Goal: Find specific page/section: Find specific page/section

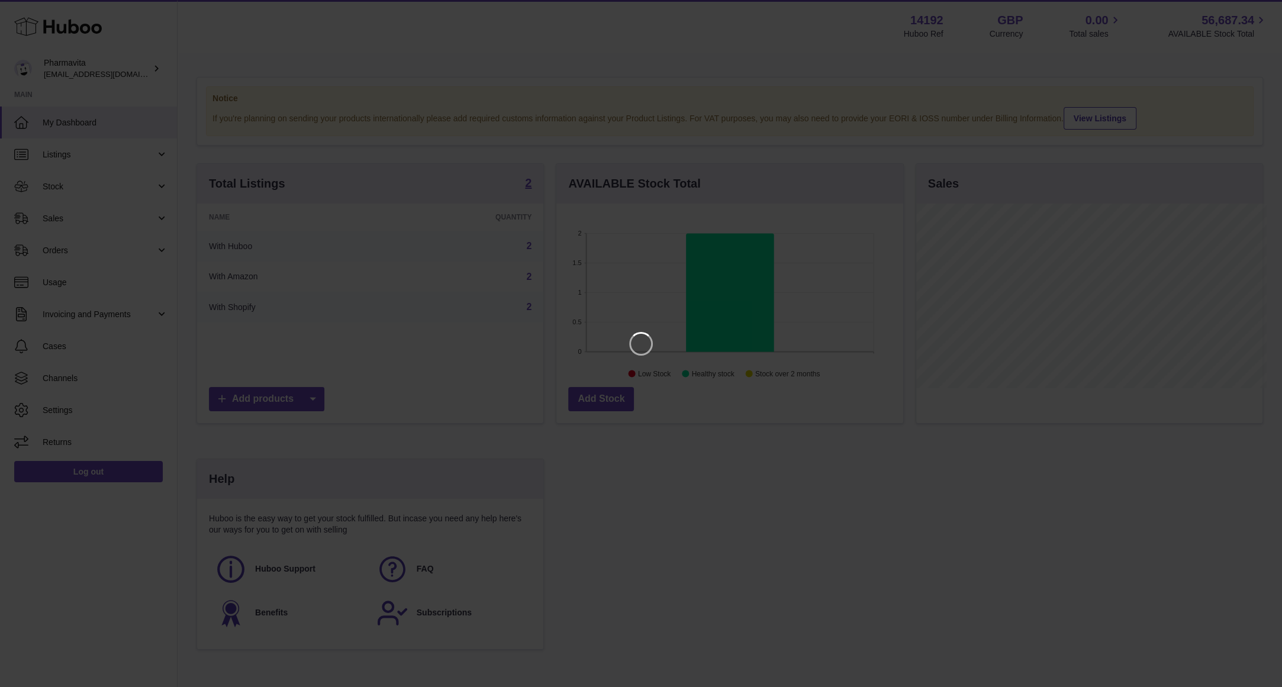
scroll to position [184, 350]
click at [1259, 9] on icon "Close" at bounding box center [1262, 11] width 14 height 14
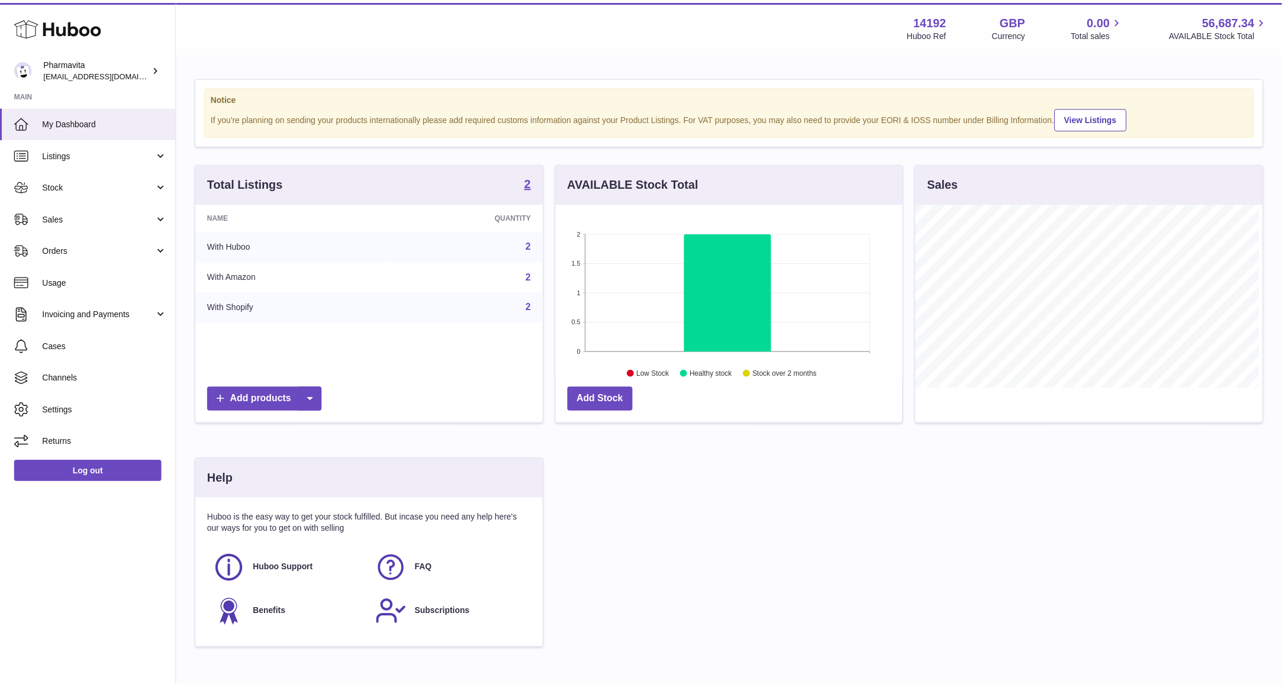
scroll to position [591521, 591360]
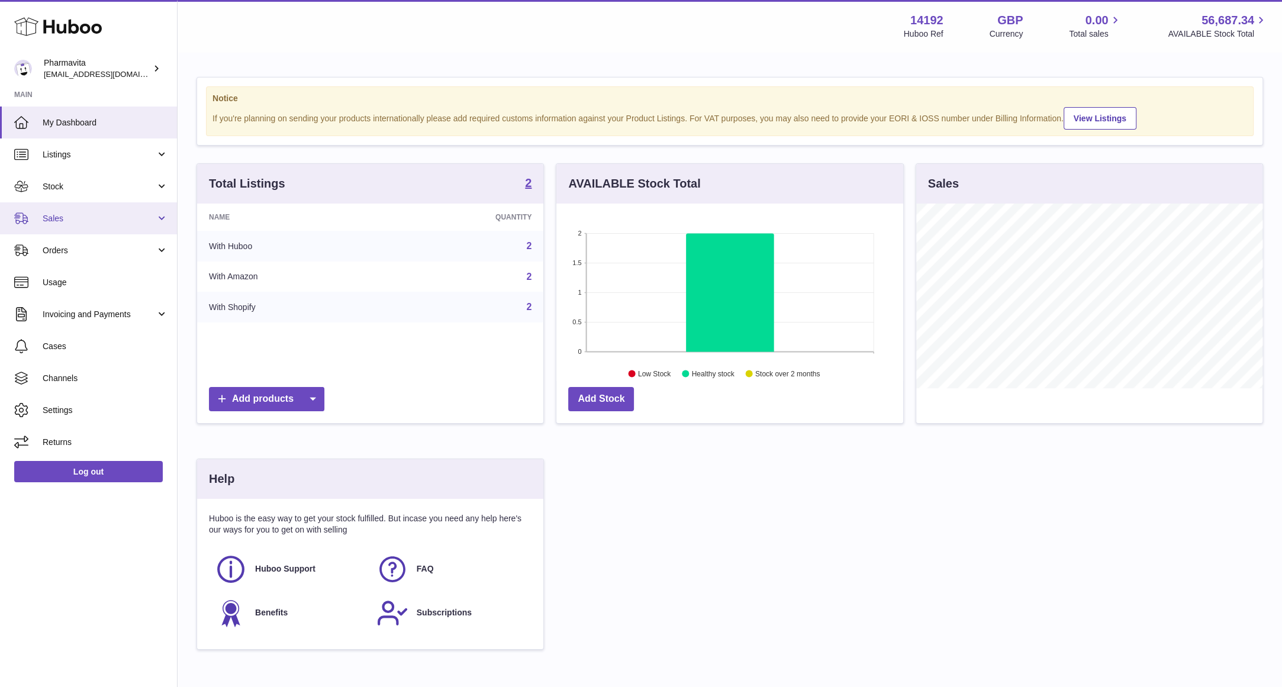
click at [96, 224] on link "Sales" at bounding box center [88, 218] width 177 height 32
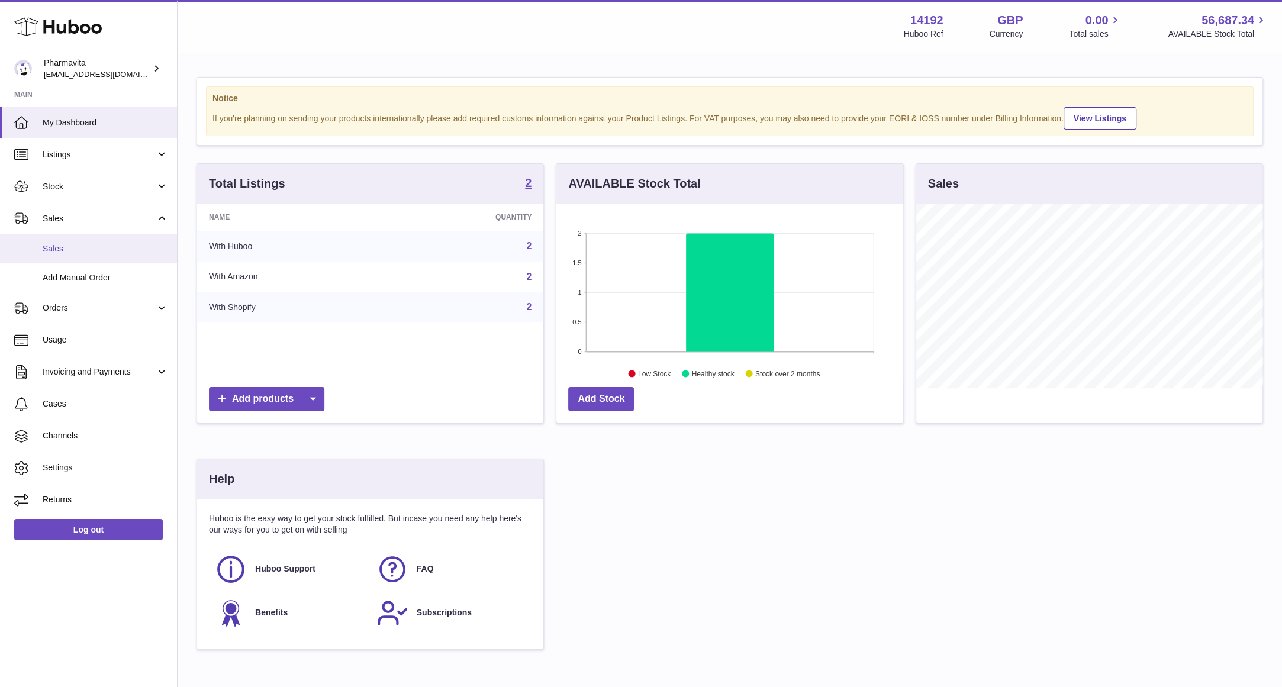
click at [89, 253] on span "Sales" at bounding box center [105, 248] width 125 height 11
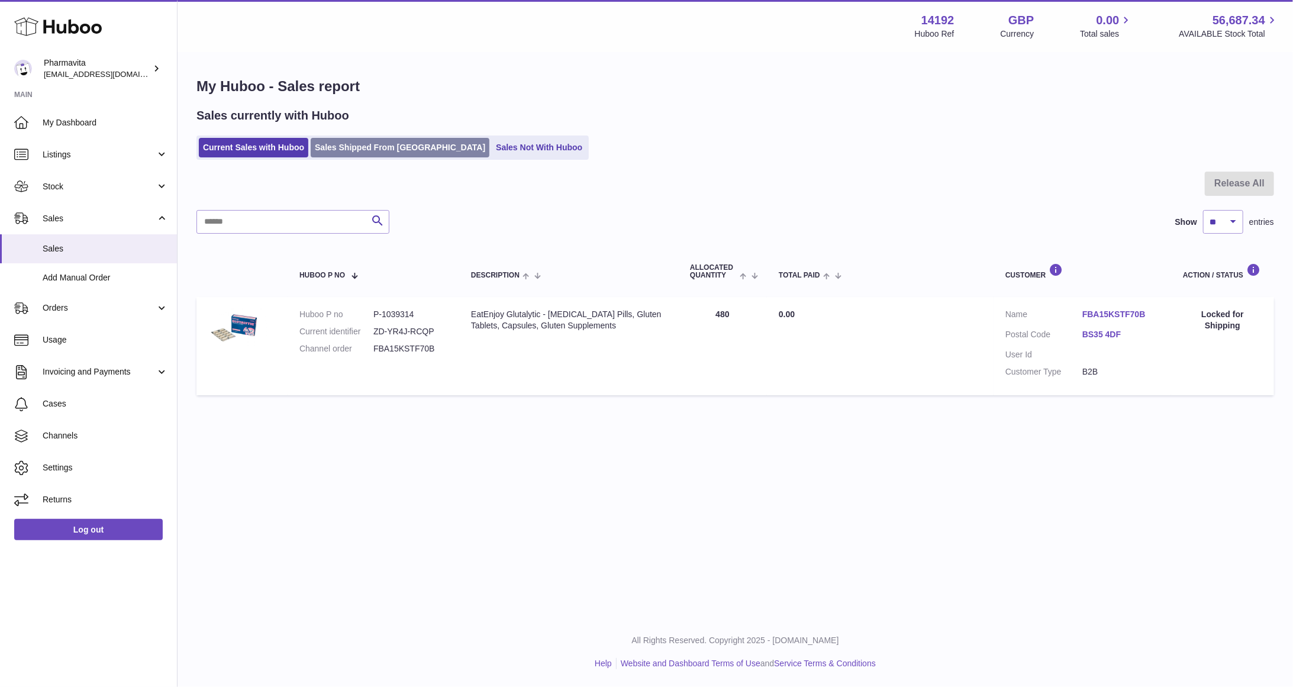
click at [359, 149] on link "Sales Shipped From [GEOGRAPHIC_DATA]" at bounding box center [400, 148] width 179 height 20
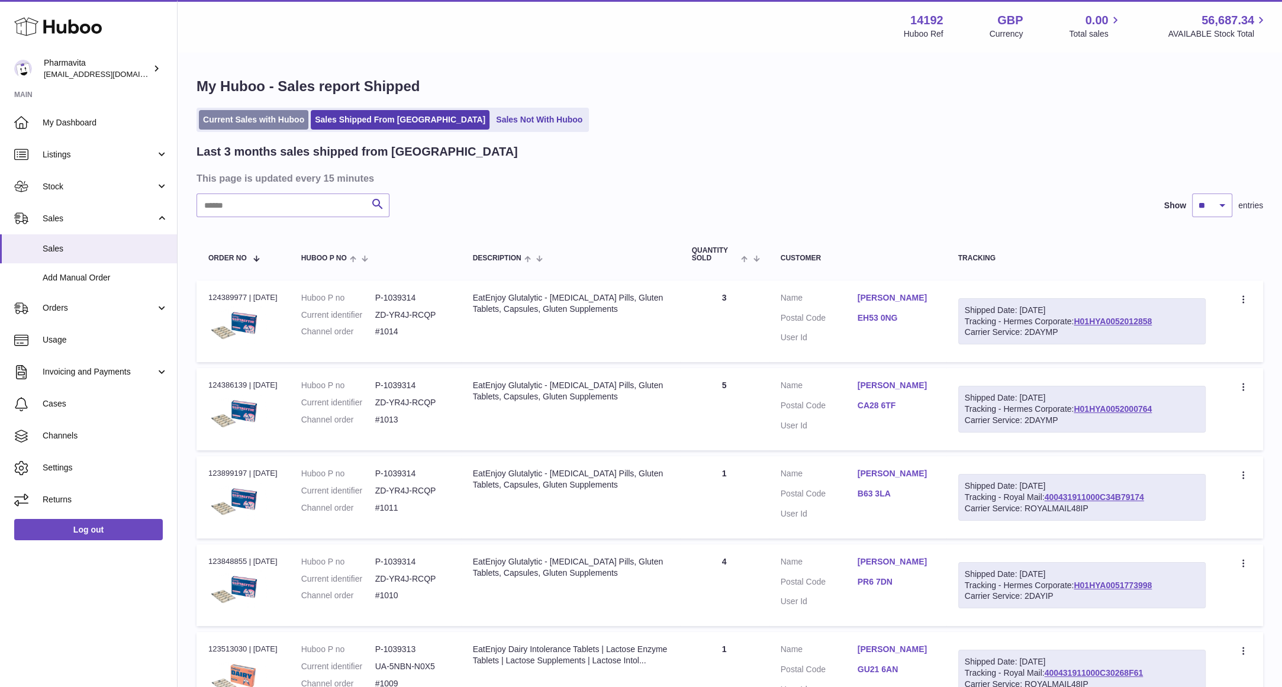
click at [271, 110] on link "Current Sales with Huboo" at bounding box center [253, 120] width 109 height 20
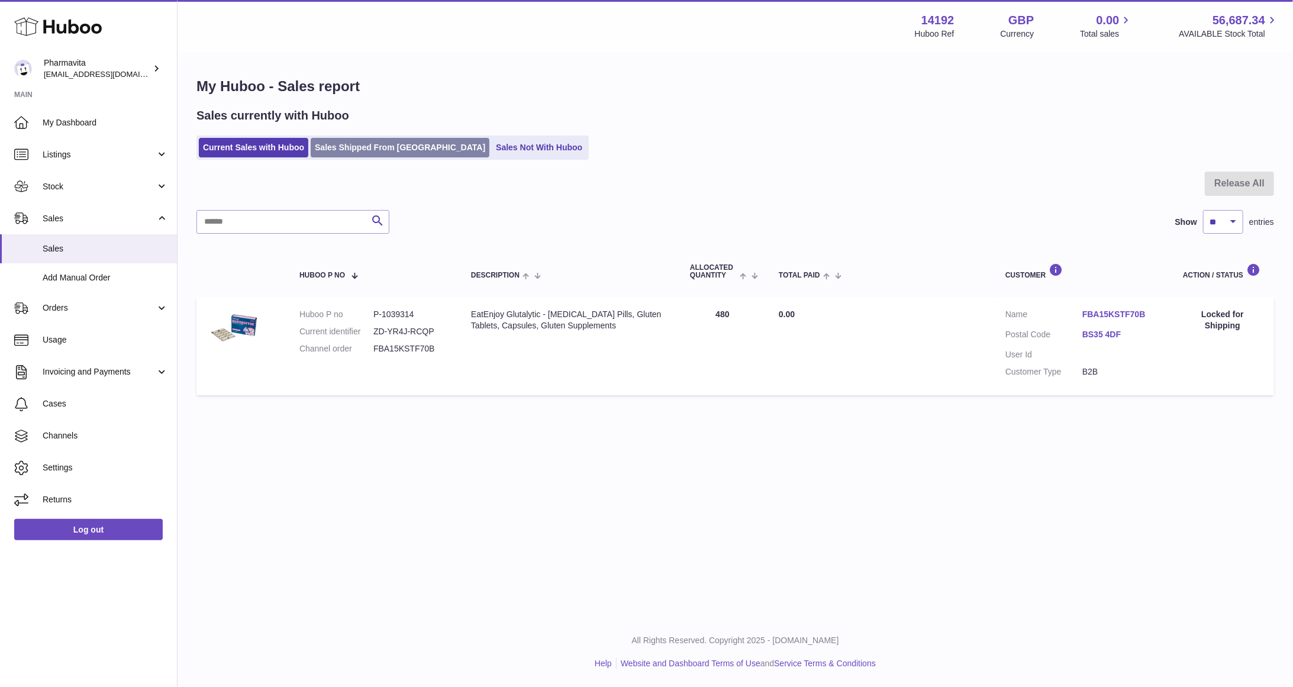
click at [386, 154] on link "Sales Shipped From [GEOGRAPHIC_DATA]" at bounding box center [400, 148] width 179 height 20
